Goal: Task Accomplishment & Management: Use online tool/utility

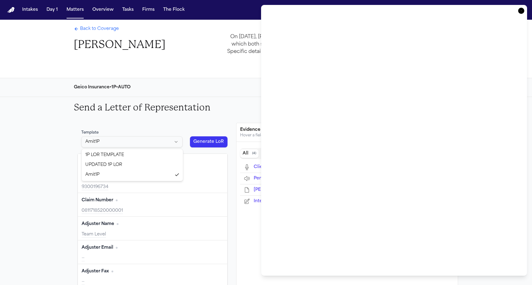
click at [143, 146] on html "Intakes Day 1 Matters Overview Tasks Firms The Flock AP Back to Coverage [PERSO…" at bounding box center [266, 142] width 532 height 285
click at [27, 165] on html "Intakes Day 1 Matters Overview Tasks Firms The Flock AP Back to Coverage [PERSO…" at bounding box center [266, 142] width 532 height 285
type input "**********"
click at [128, 139] on html "Intakes Day 1 Matters Overview Tasks Firms The Flock AP Back to Coverage Ronald…" at bounding box center [266, 142] width 532 height 285
click at [521, 12] on html "Intakes Day 1 Matters Overview Tasks Firms The Flock AP Back to Coverage Ronald…" at bounding box center [266, 142] width 532 height 285
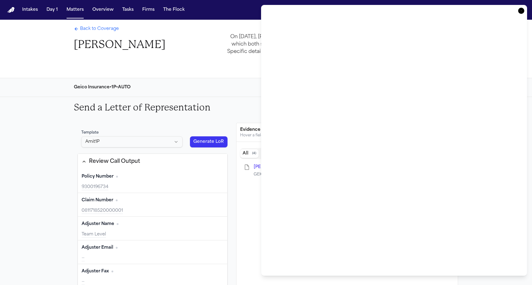
click at [136, 147] on html "Intakes Day 1 Matters Overview Tasks Firms The Flock AP Back to Coverage Ronald…" at bounding box center [266, 142] width 532 height 285
click at [523, 10] on icon "button" at bounding box center [521, 11] width 6 height 6
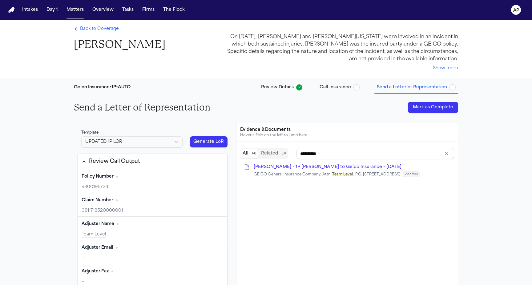
click at [208, 144] on button "Generate LoR" at bounding box center [209, 141] width 38 height 11
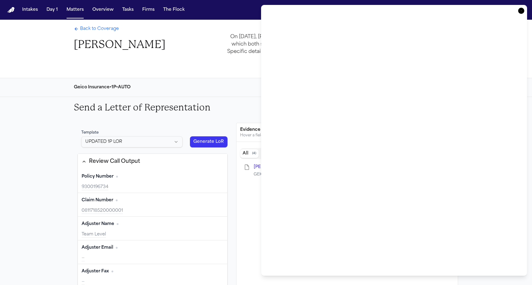
click at [524, 10] on icon "button" at bounding box center [521, 11] width 6 height 6
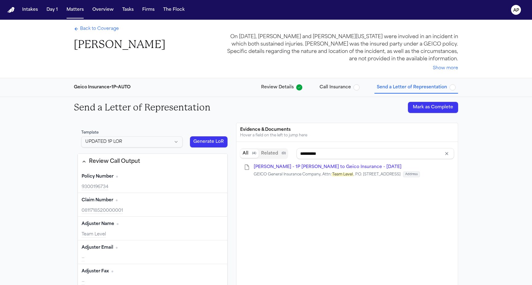
type input "**********"
click at [112, 146] on html "Intakes Day 1 Matters Overview Tasks Firms The Flock AP Back to Coverage Ronald…" at bounding box center [266, 142] width 532 height 285
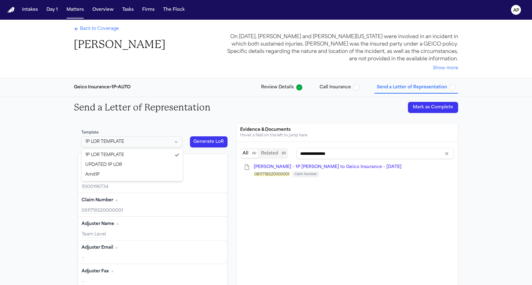
click at [127, 141] on html "Intakes Day 1 Matters Overview Tasks Firms The Flock AP Back to Coverage Ronald…" at bounding box center [266, 142] width 532 height 285
click at [200, 145] on button "Generate LoR" at bounding box center [209, 141] width 38 height 11
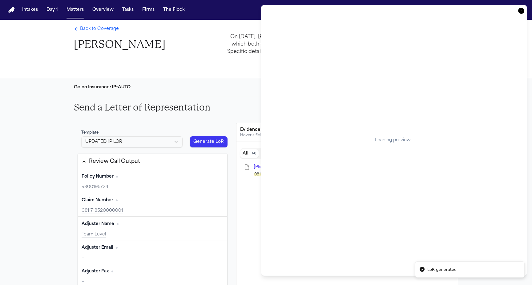
click at [181, 117] on div "Send a Letter of Representation Mark as Complete" at bounding box center [266, 107] width 394 height 21
click at [522, 13] on icon "button" at bounding box center [521, 11] width 6 height 6
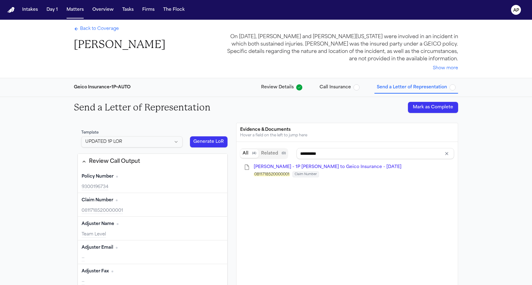
scroll to position [194, 0]
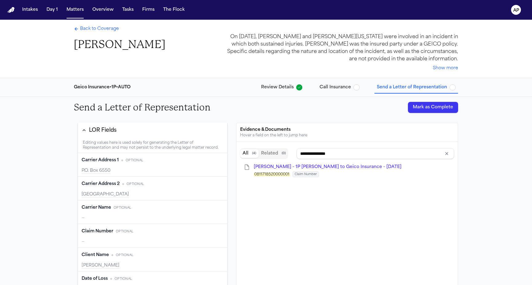
type input "**********"
